Goal: Task Accomplishment & Management: Manage account settings

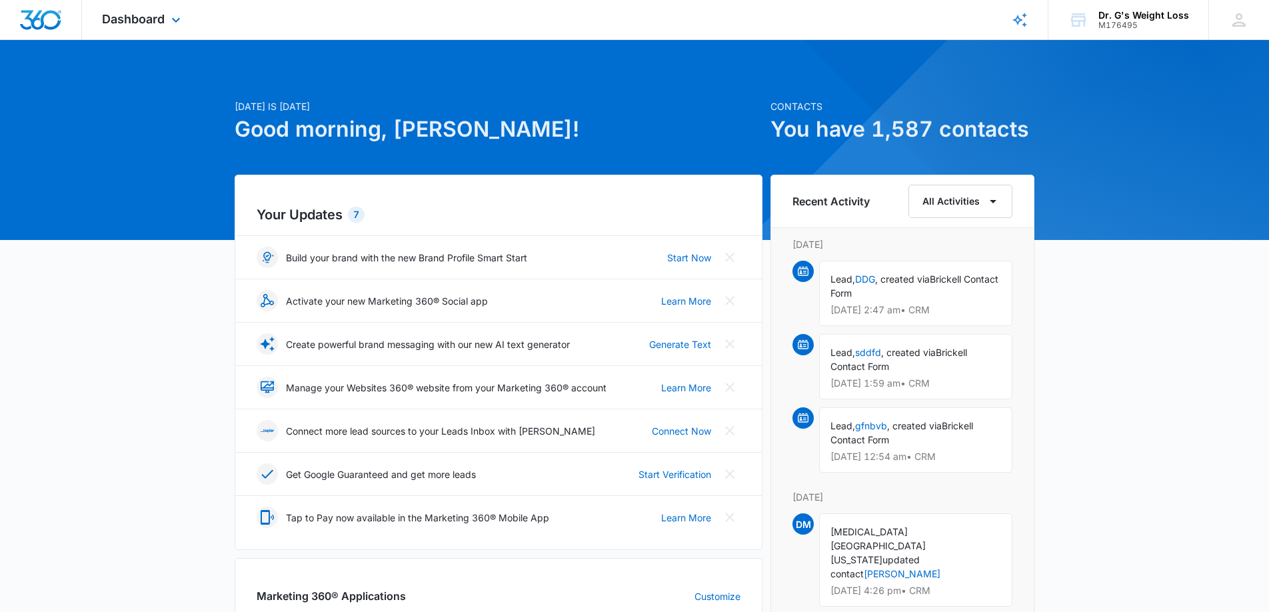
click at [53, 24] on img "Dashboard" at bounding box center [40, 20] width 43 height 20
click at [159, 25] on span "Dashboard" at bounding box center [133, 19] width 63 height 14
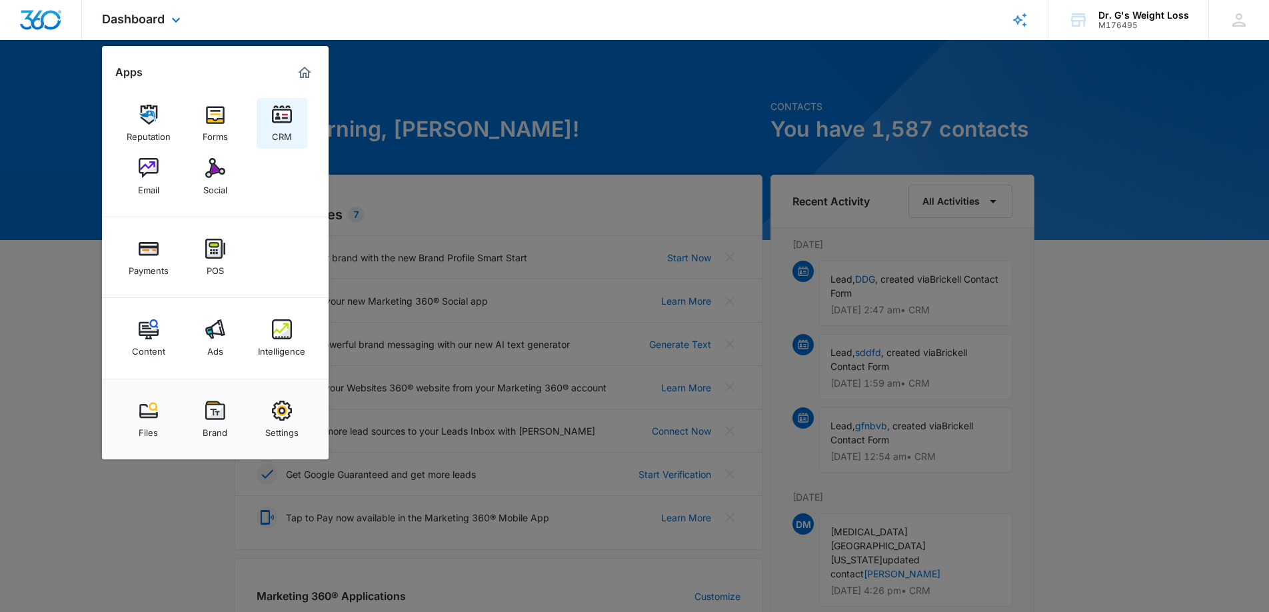
click at [297, 119] on link "CRM" at bounding box center [282, 123] width 51 height 51
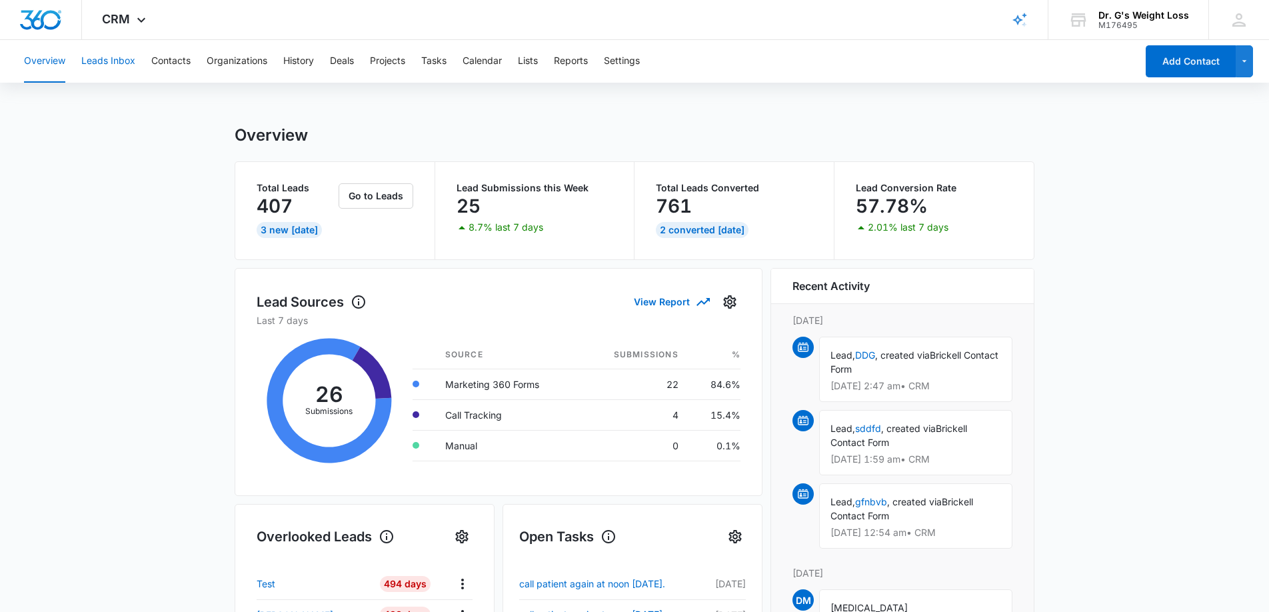
click at [110, 61] on button "Leads Inbox" at bounding box center [108, 61] width 54 height 43
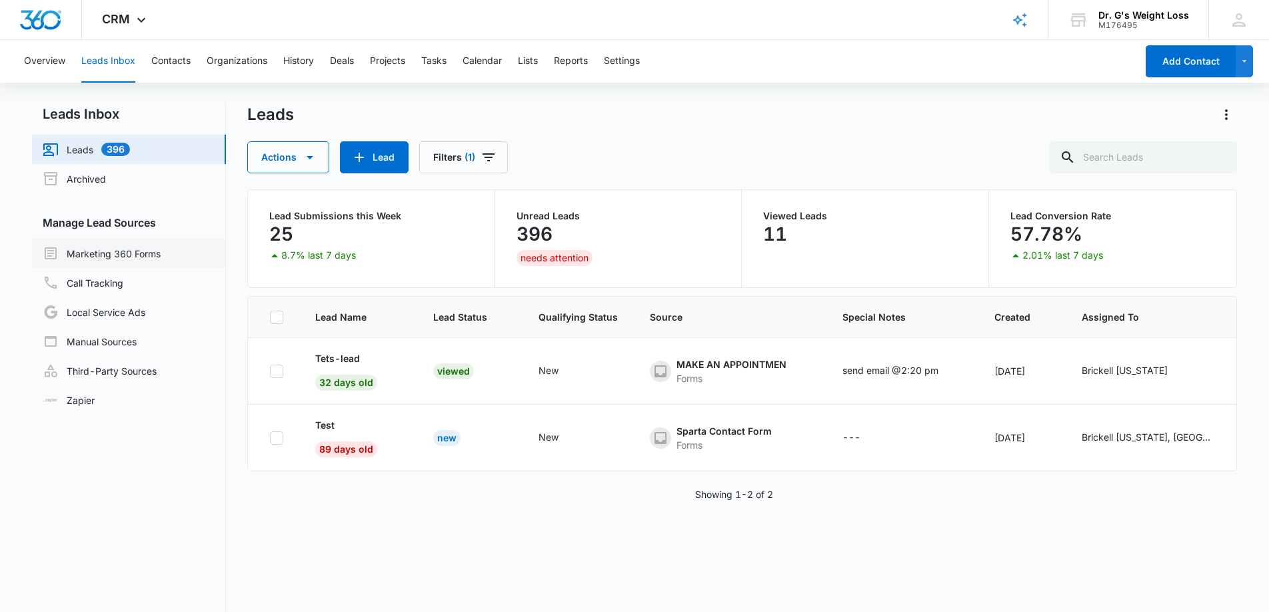
click at [103, 260] on link "Marketing 360 Forms" at bounding box center [102, 253] width 118 height 16
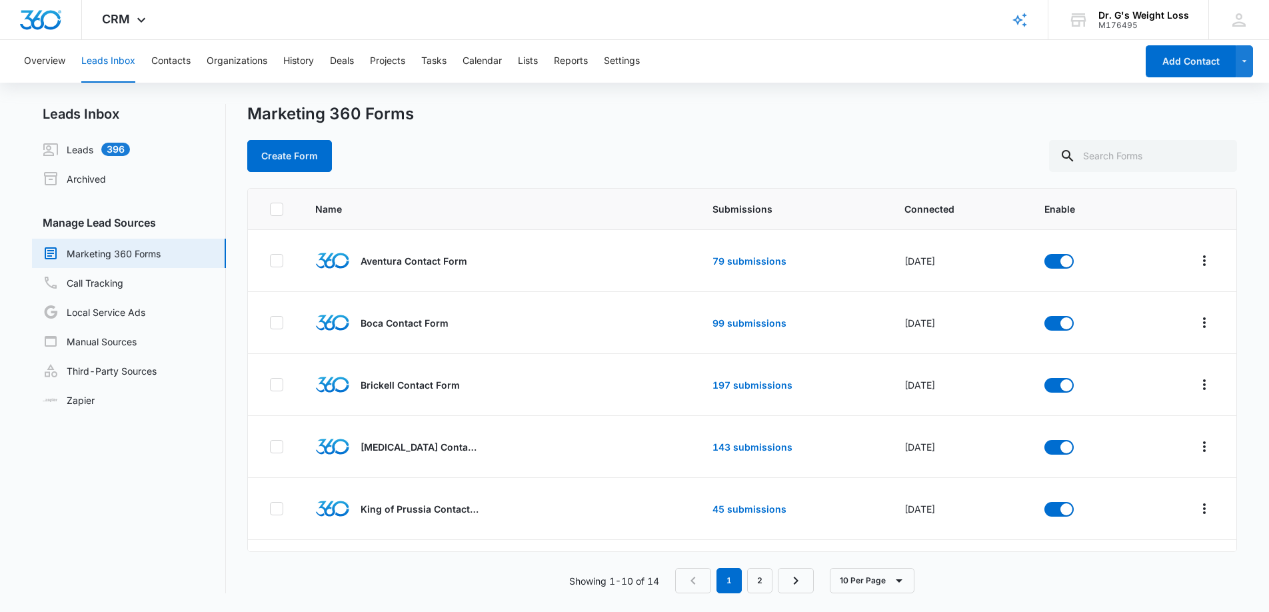
click at [1032, 596] on div "Leads Inbox Leads 396 Archived Manage Lead Sources Marketing 360 Forms Call Tra…" at bounding box center [635, 356] width 1206 height 505
click at [151, 505] on nav "Leads Inbox Leads 396 Archived Manage Lead Sources Marketing 360 Forms Call Tra…" at bounding box center [129, 348] width 194 height 489
click at [161, 58] on button "Contacts" at bounding box center [170, 61] width 39 height 43
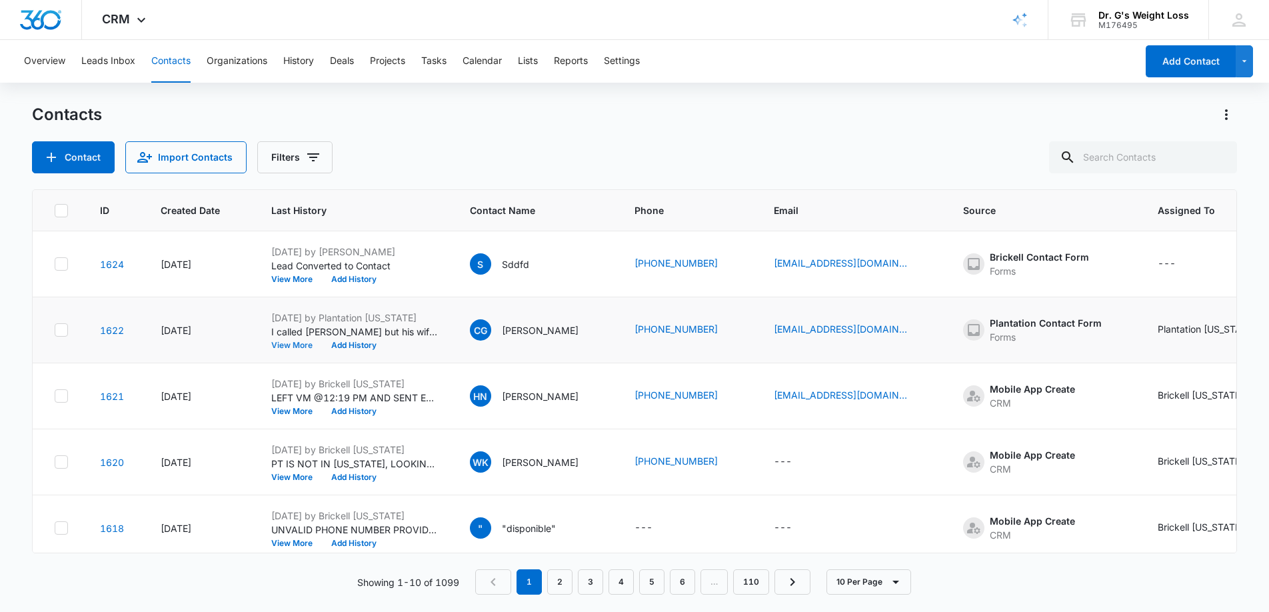
click at [300, 346] on button "View More" at bounding box center [296, 345] width 51 height 8
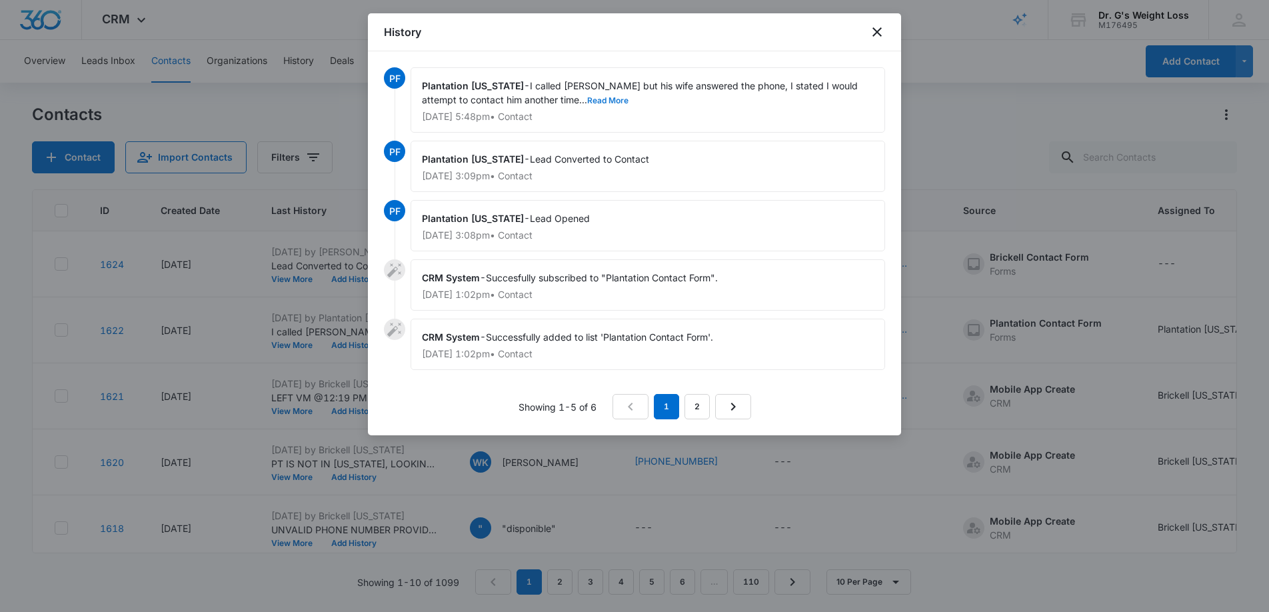
click at [587, 98] on button "Read More" at bounding box center [607, 101] width 41 height 8
click at [878, 30] on icon "close" at bounding box center [877, 32] width 16 height 16
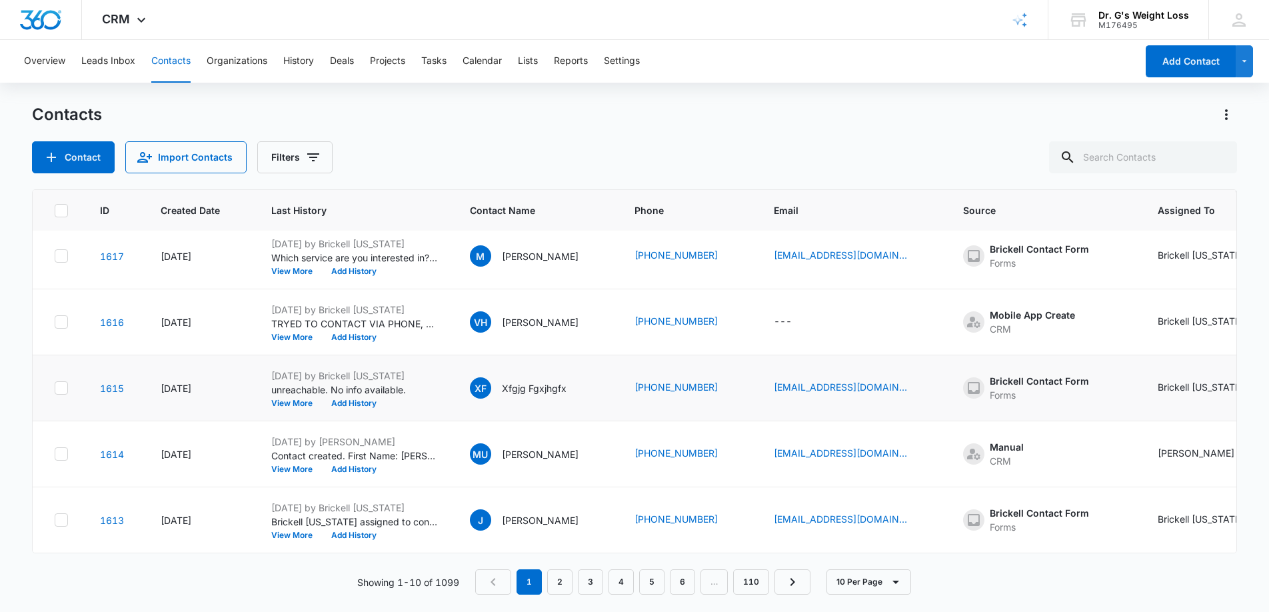
scroll to position [338, 0]
